Goal: Find specific page/section: Find specific page/section

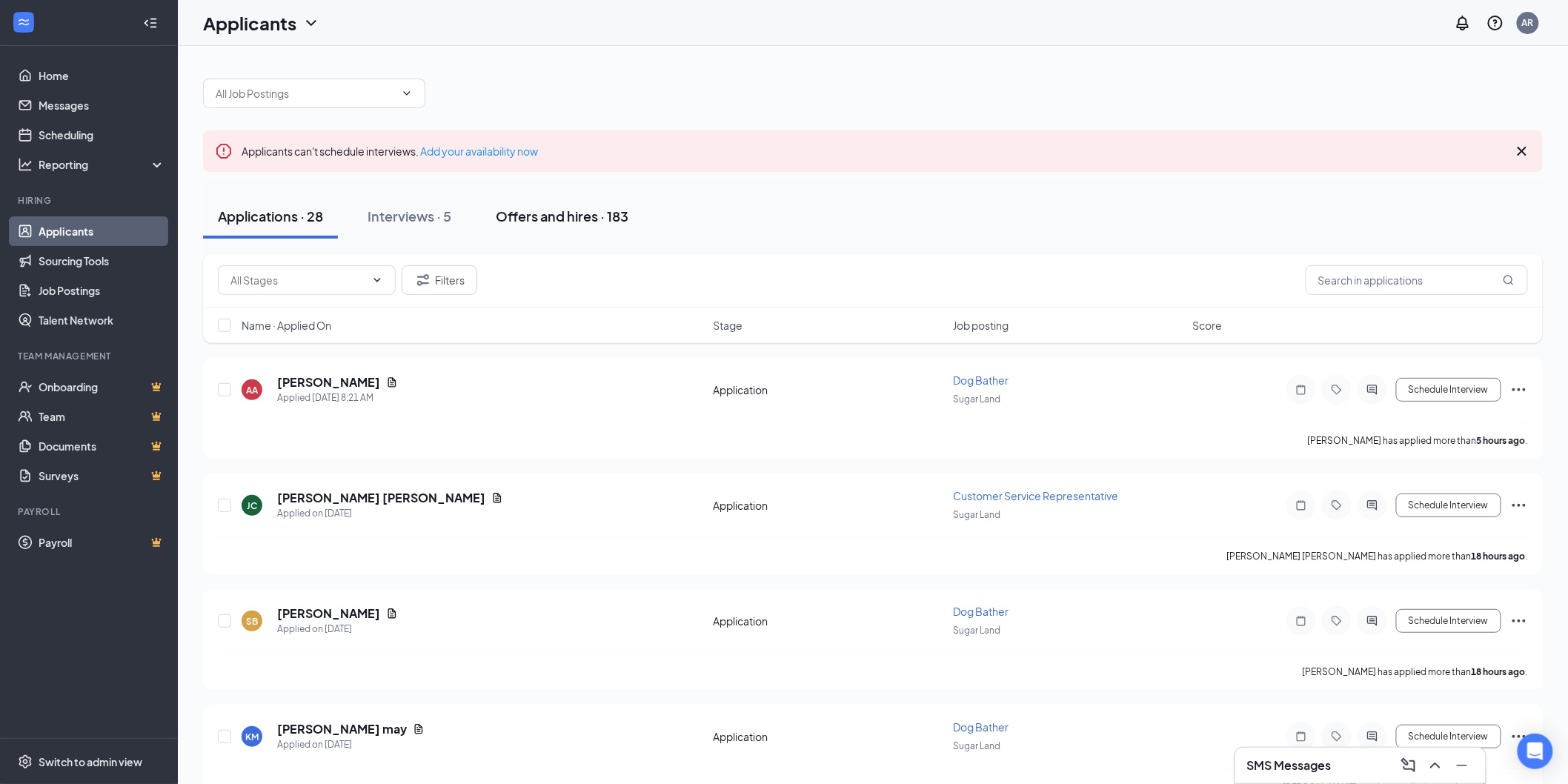
click at [518, 205] on button "Offers and hires · 183" at bounding box center [562, 216] width 162 height 45
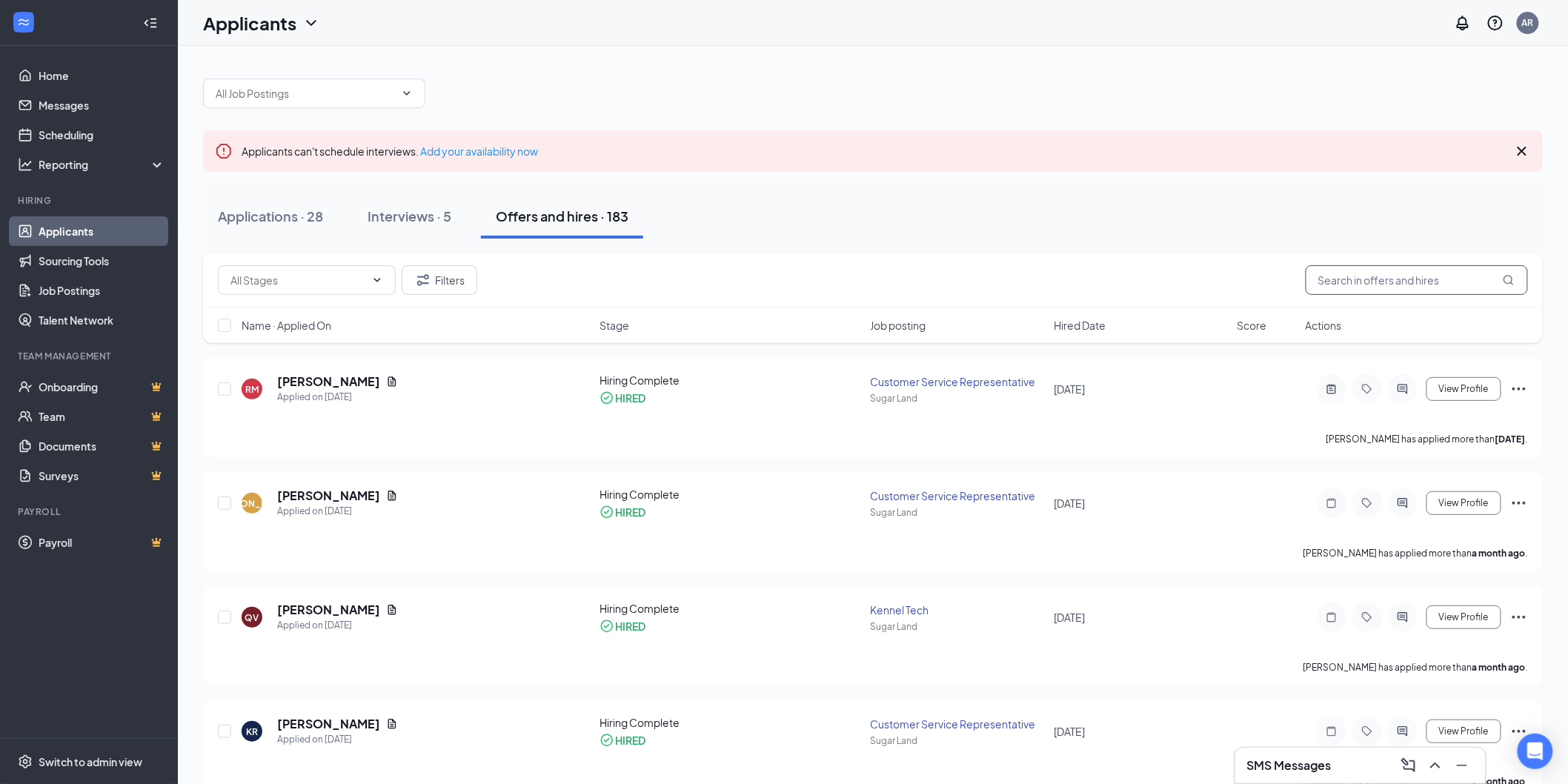
click at [1365, 274] on input "text" at bounding box center [1417, 280] width 223 height 29
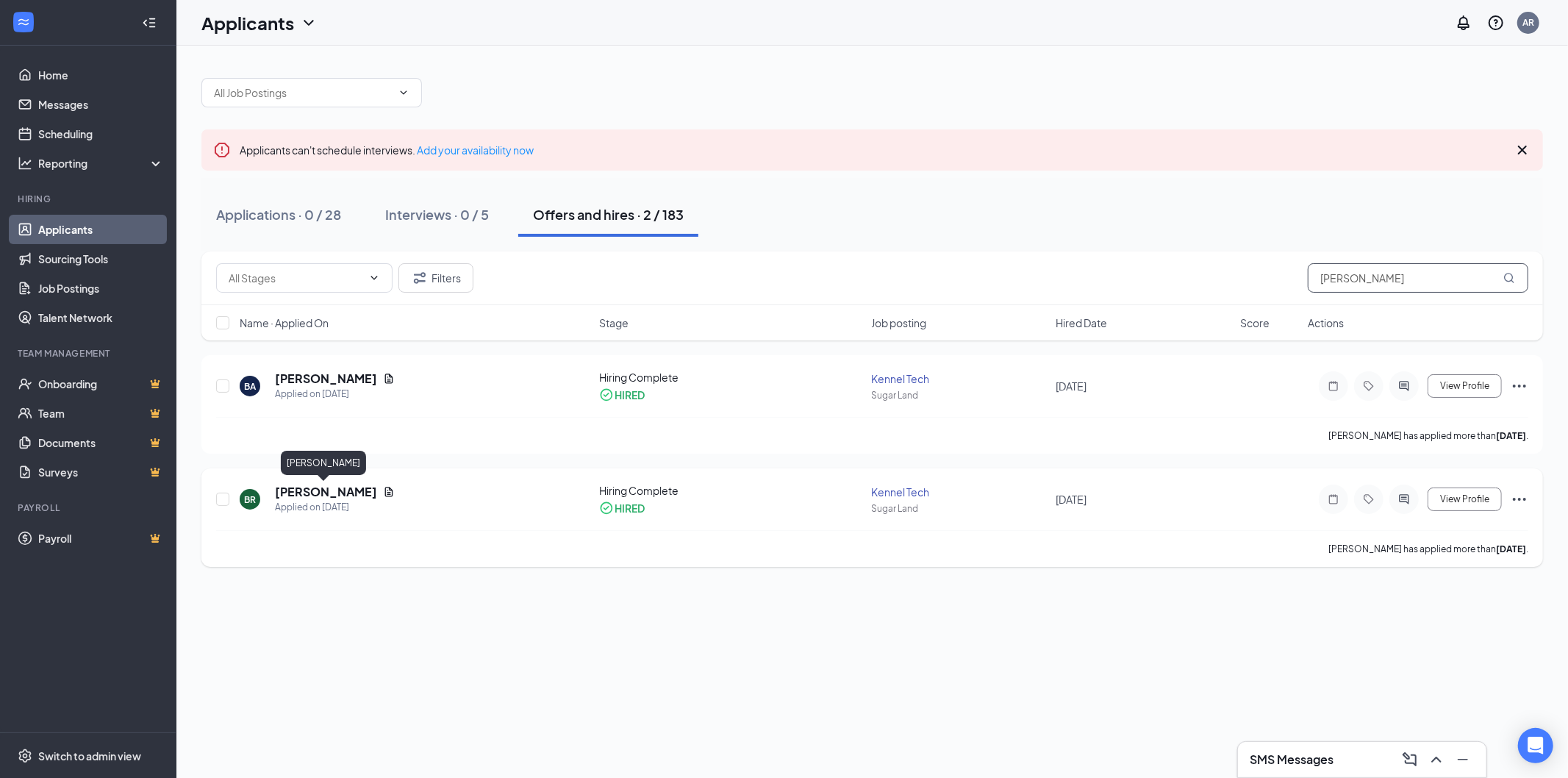
type input "[PERSON_NAME]"
click at [341, 484] on h5 "[PERSON_NAME]" at bounding box center [326, 492] width 103 height 16
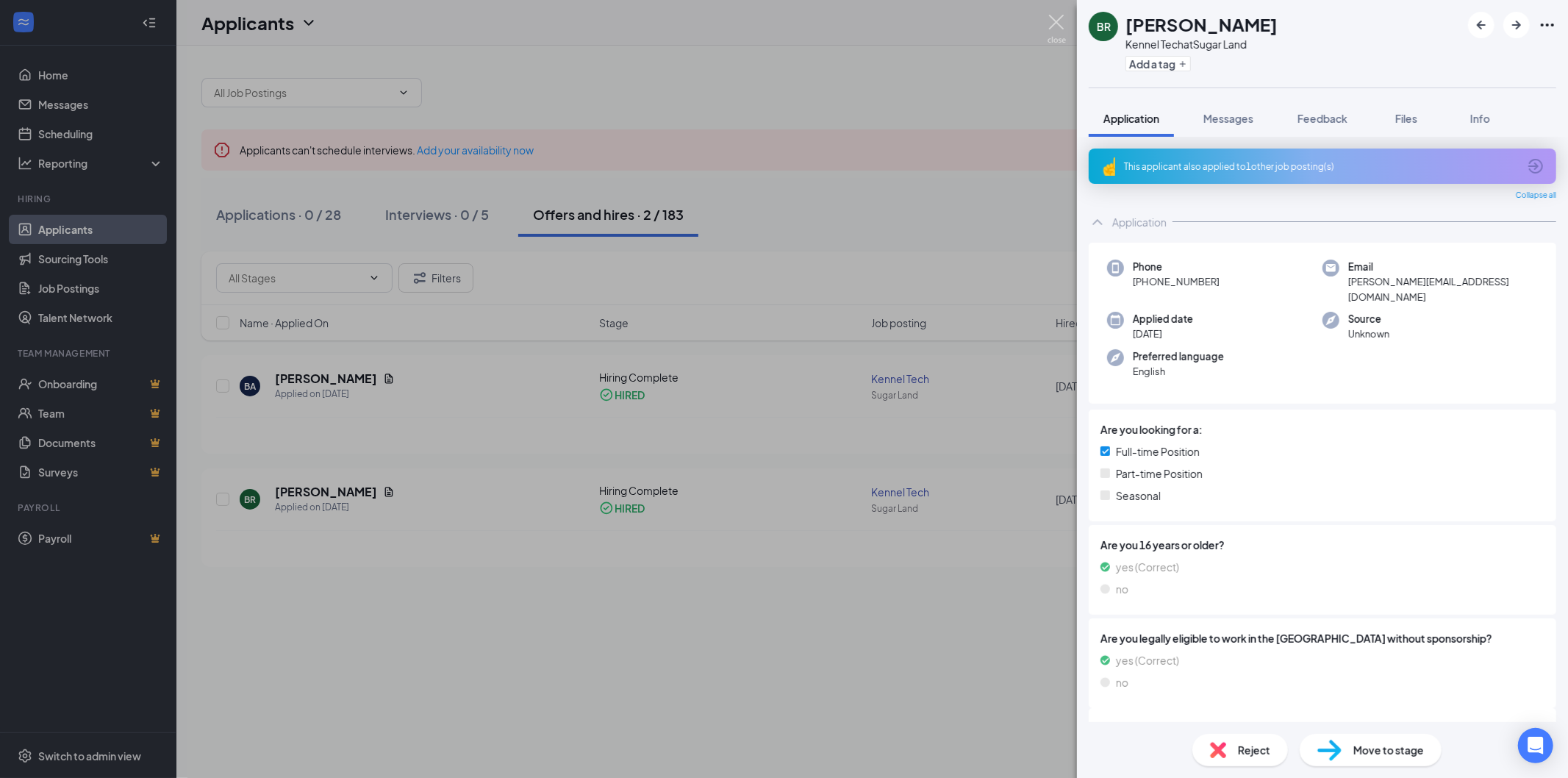
click at [1063, 27] on img at bounding box center [1056, 29] width 19 height 28
